Goal: Find specific page/section: Find specific page/section

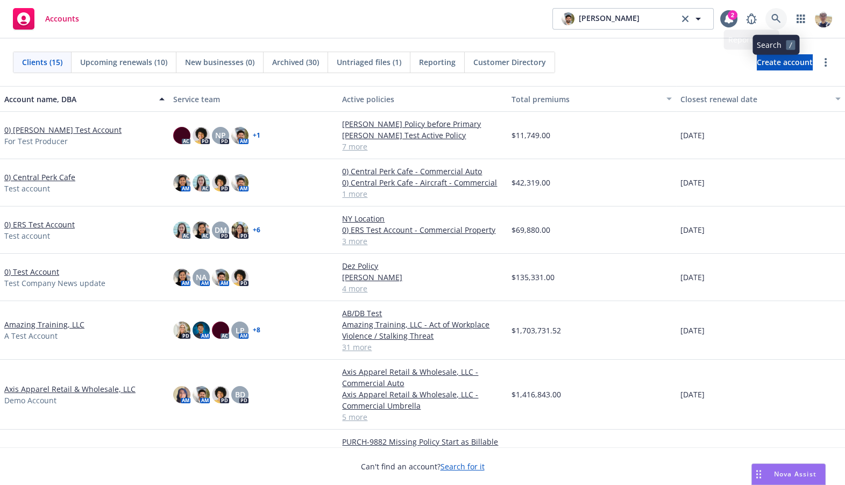
click at [776, 22] on icon at bounding box center [776, 19] width 10 height 10
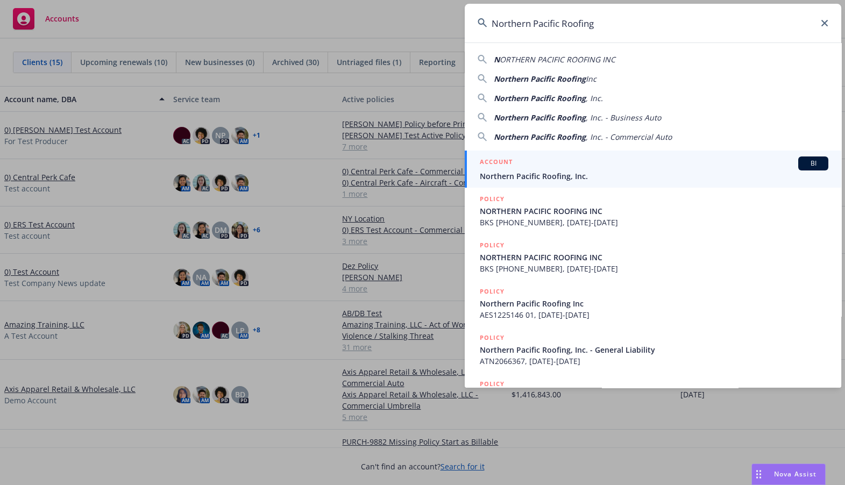
type input "Northern Pacific Roofing"
click at [528, 167] on div "ACCOUNT BI" at bounding box center [654, 164] width 349 height 14
